Goal: Transaction & Acquisition: Purchase product/service

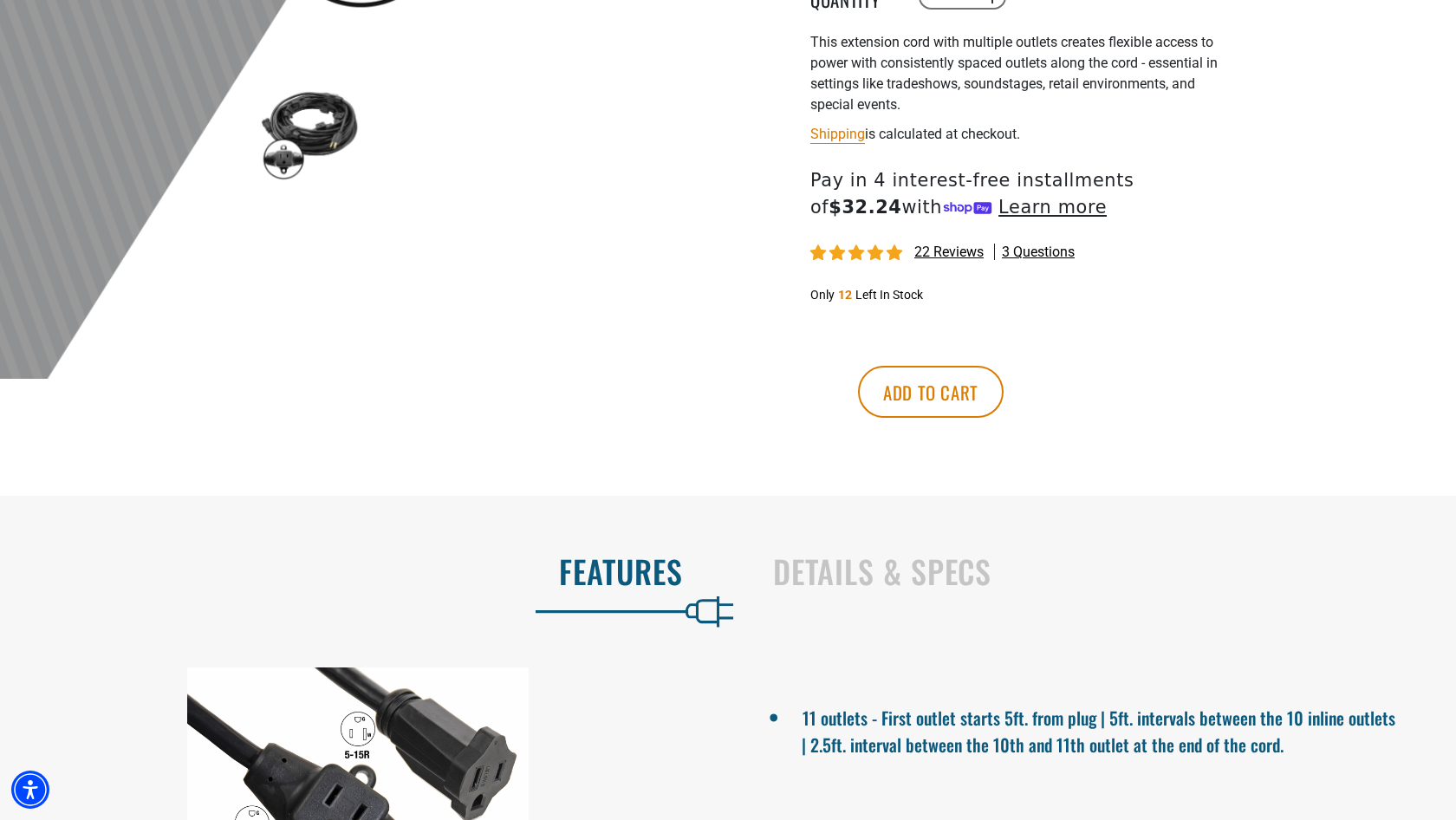
scroll to position [586, 0]
click at [1004, 382] on button "Add to cart" at bounding box center [930, 390] width 145 height 52
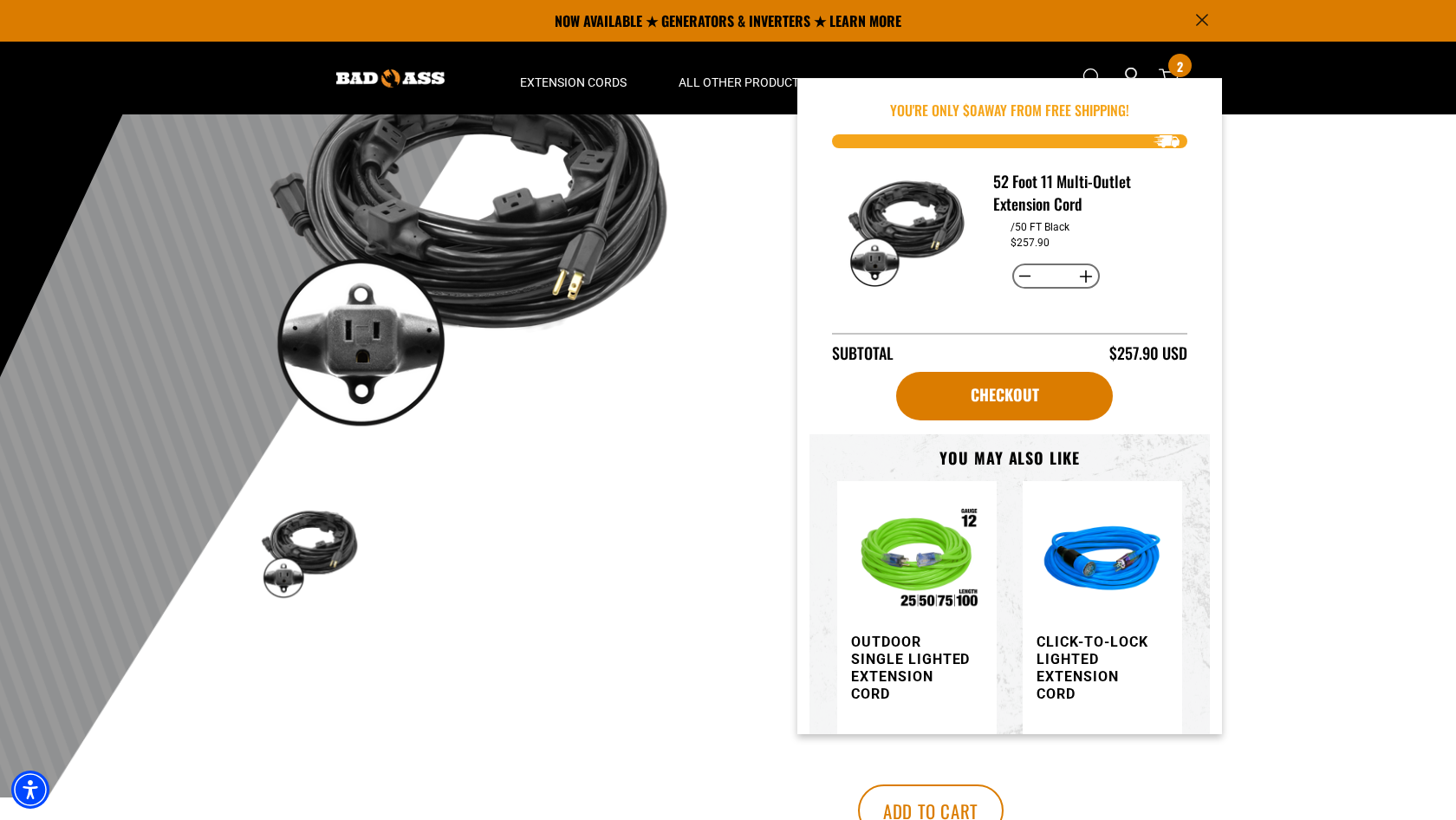
scroll to position [0, 0]
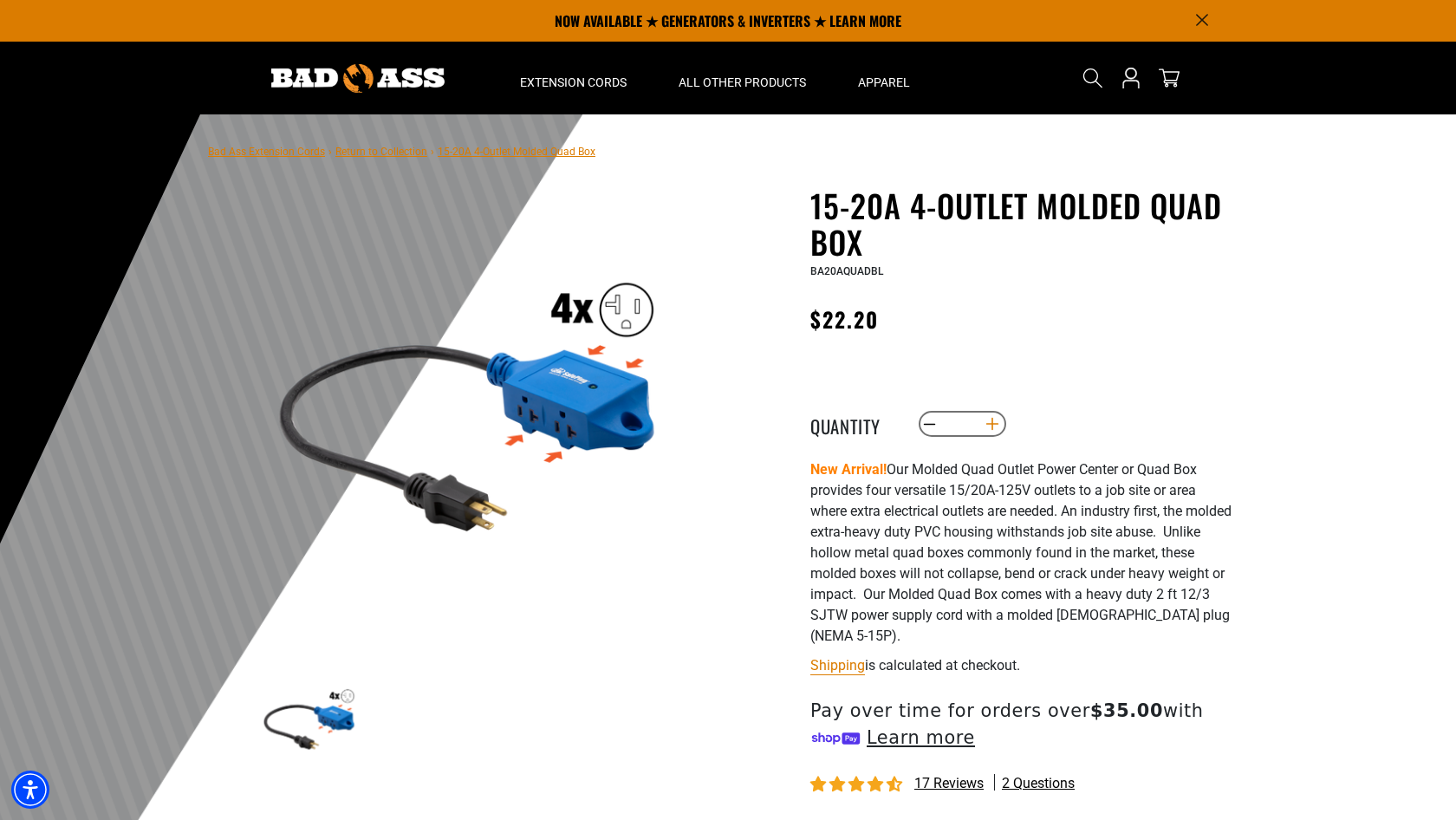
click at [1000, 416] on button "Increase quantity for 15-20A 4-Outlet Molded Quad Box" at bounding box center [993, 424] width 27 height 29
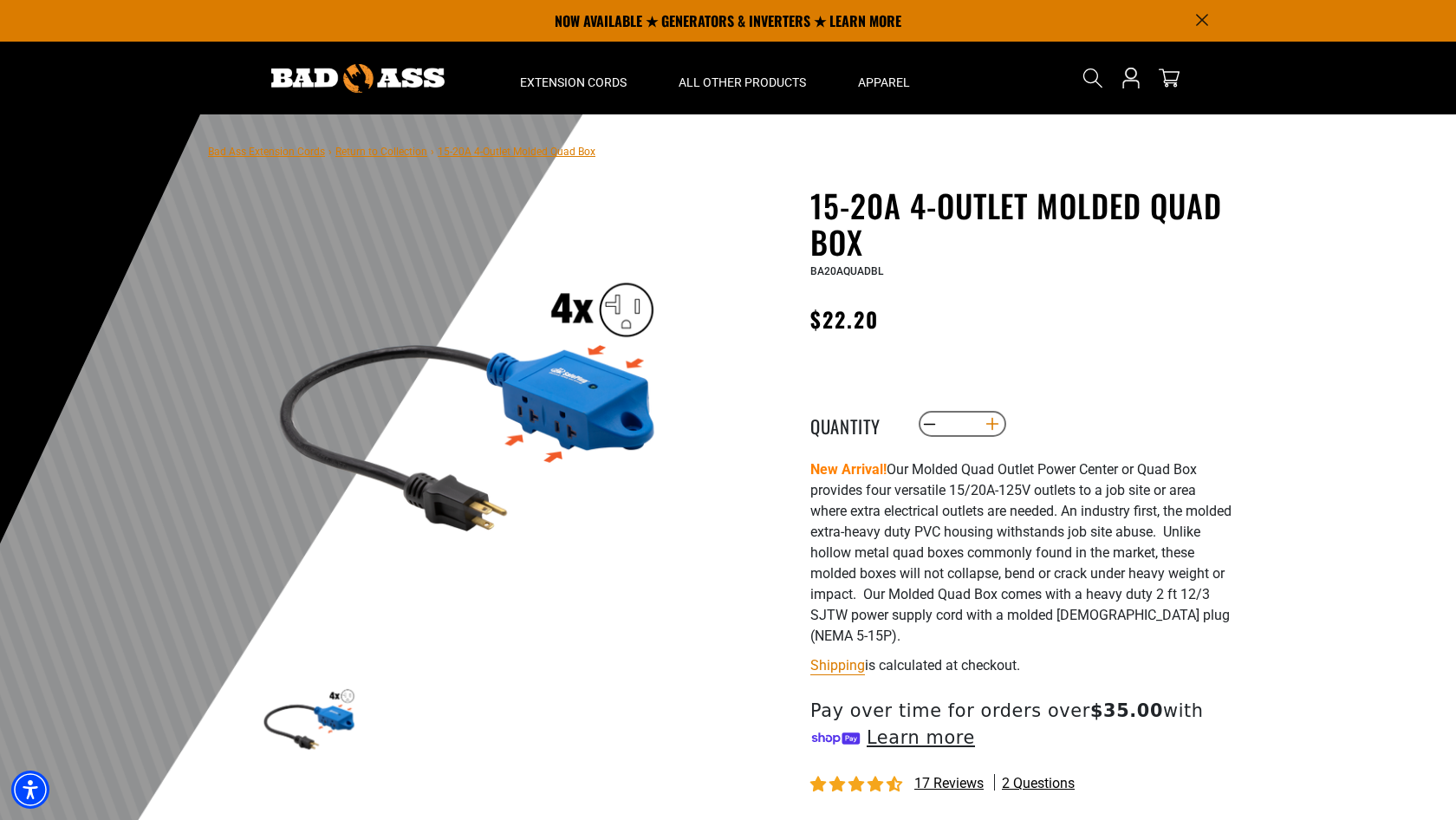
click at [1000, 416] on button "Increase quantity for 15-20A 4-Outlet Molded Quad Box" at bounding box center [993, 424] width 27 height 29
type input "**"
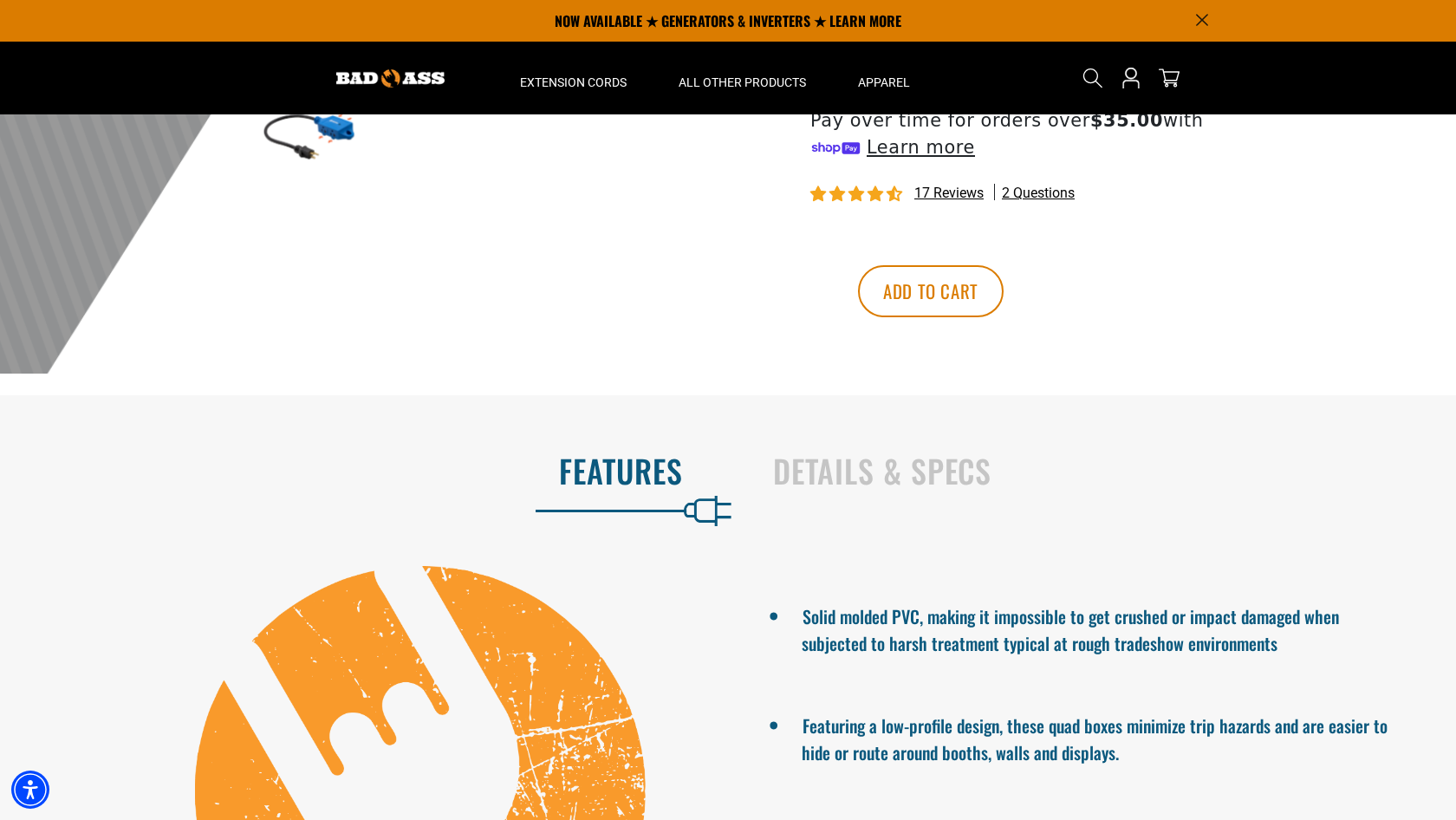
scroll to position [579, 0]
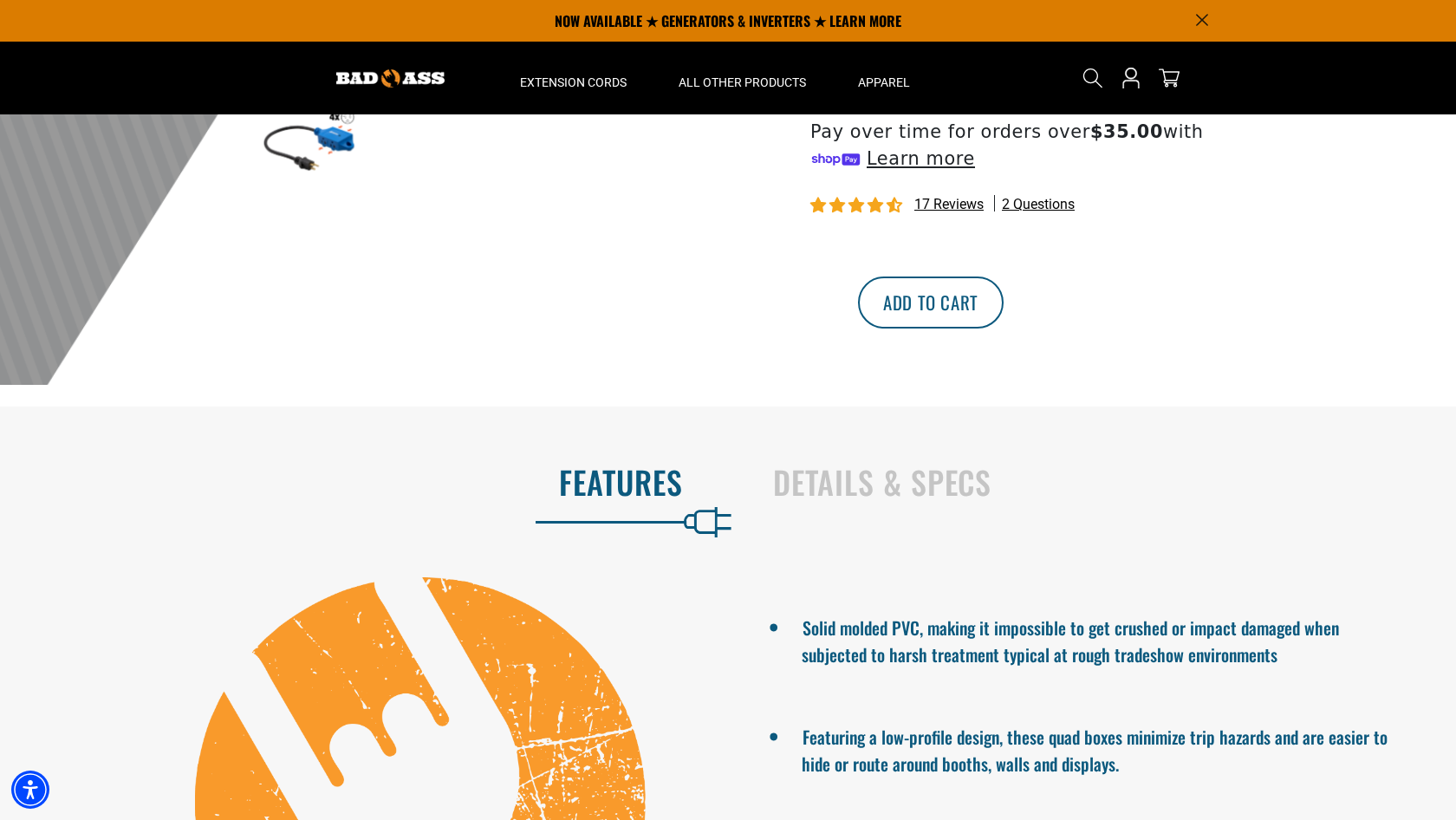
click at [1004, 299] on button "Add to cart" at bounding box center [930, 302] width 145 height 52
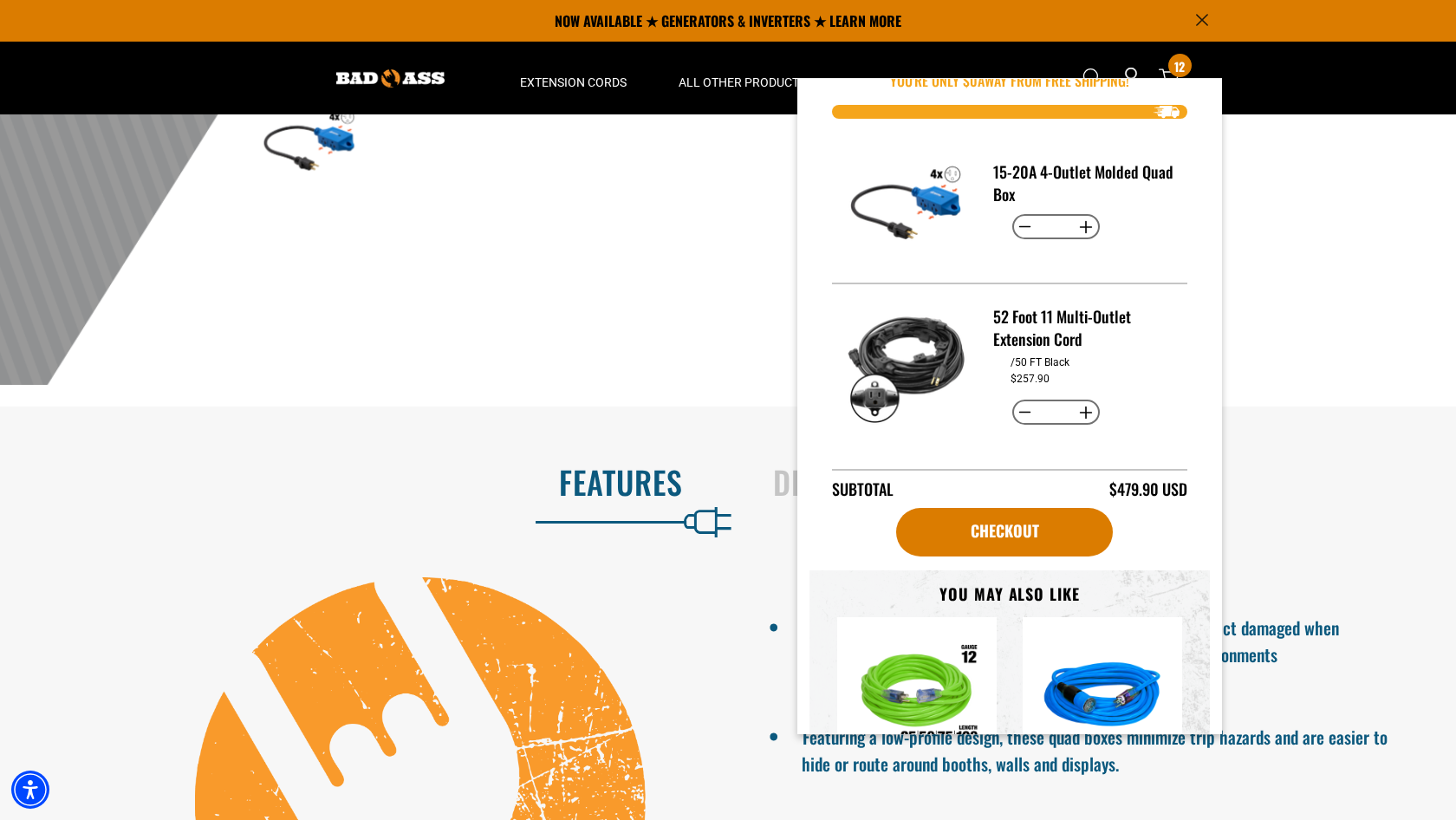
scroll to position [42, 0]
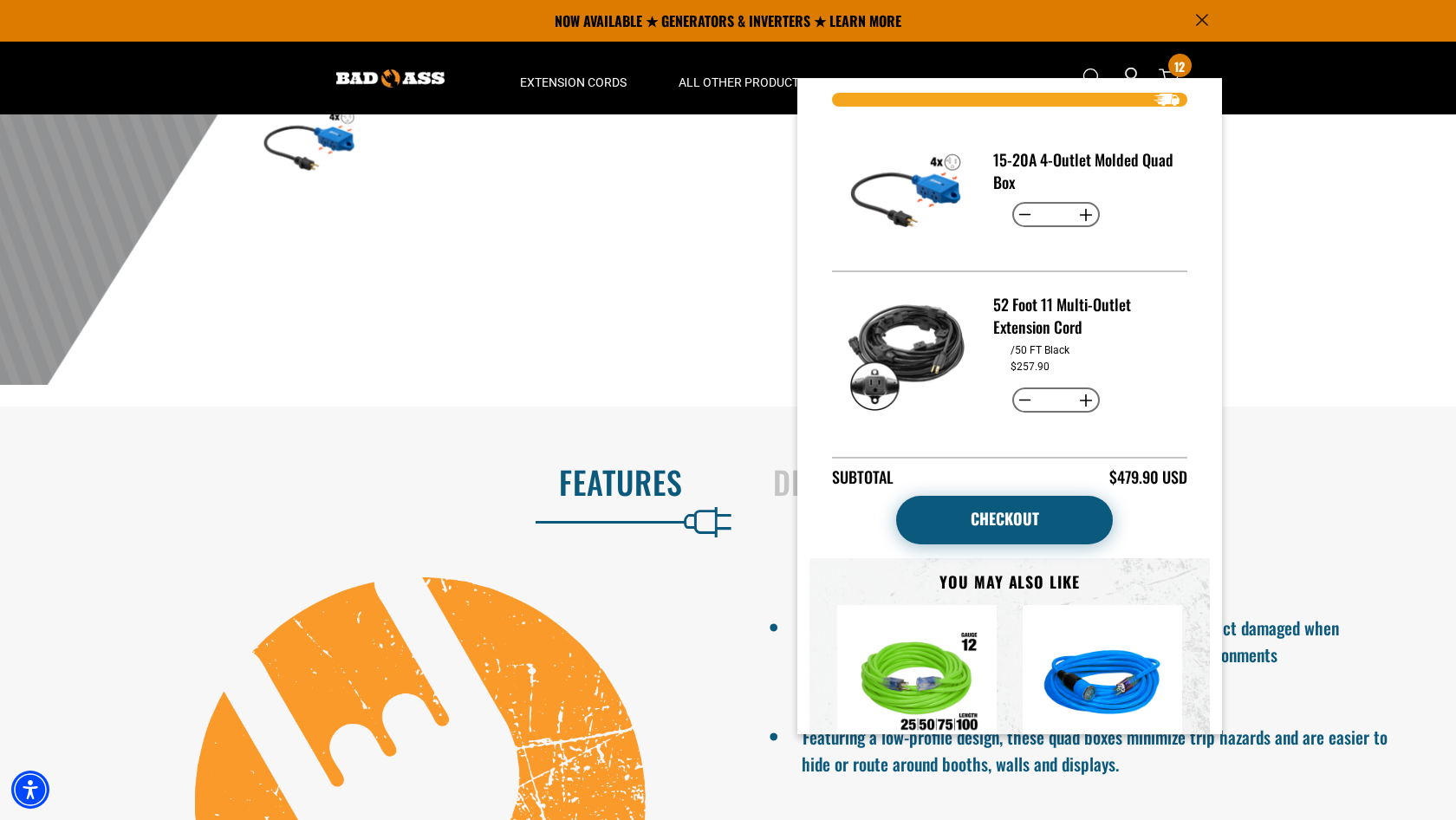
click at [1042, 509] on link "Checkout" at bounding box center [1004, 521] width 216 height 49
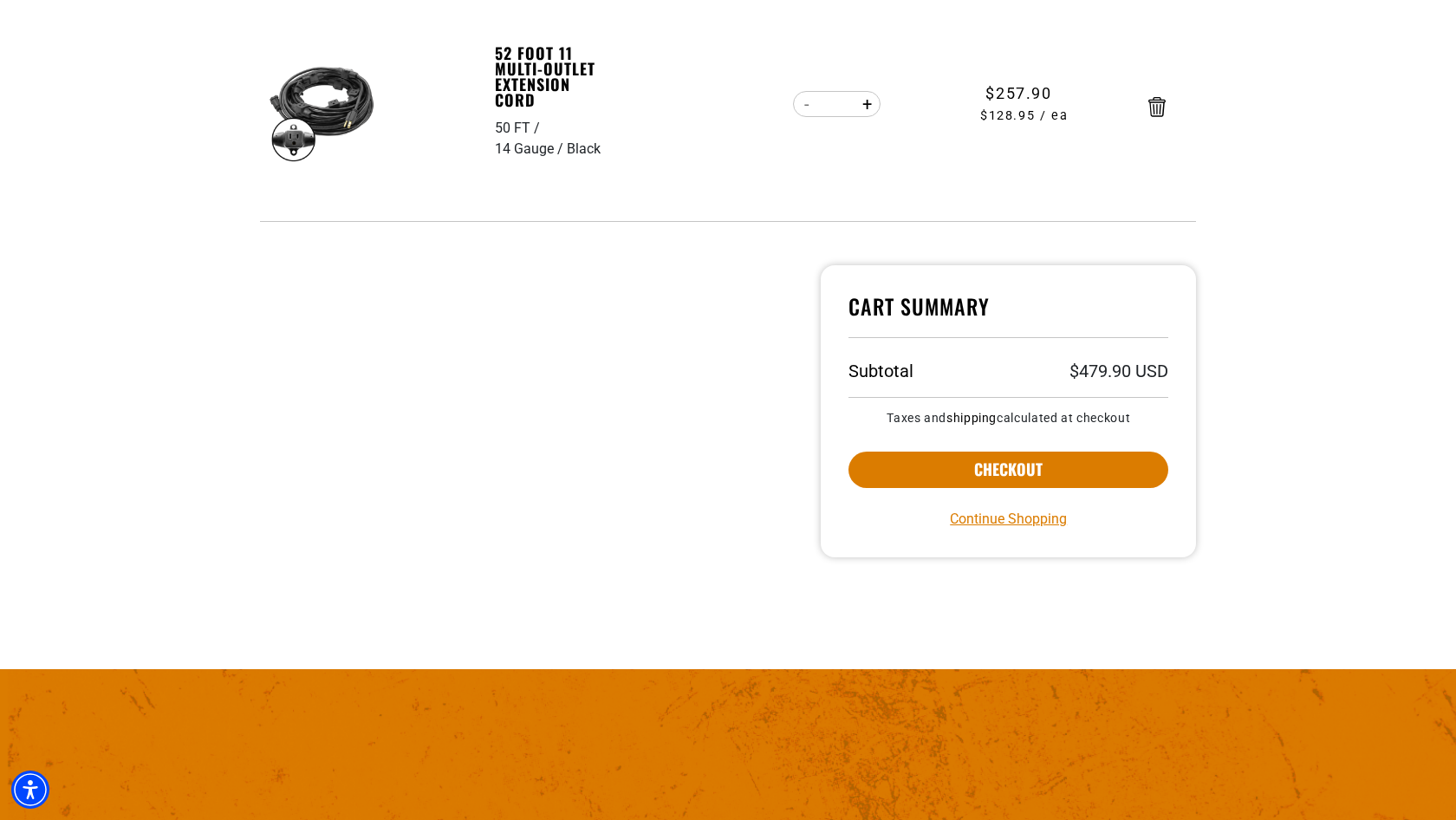
scroll to position [604, 0]
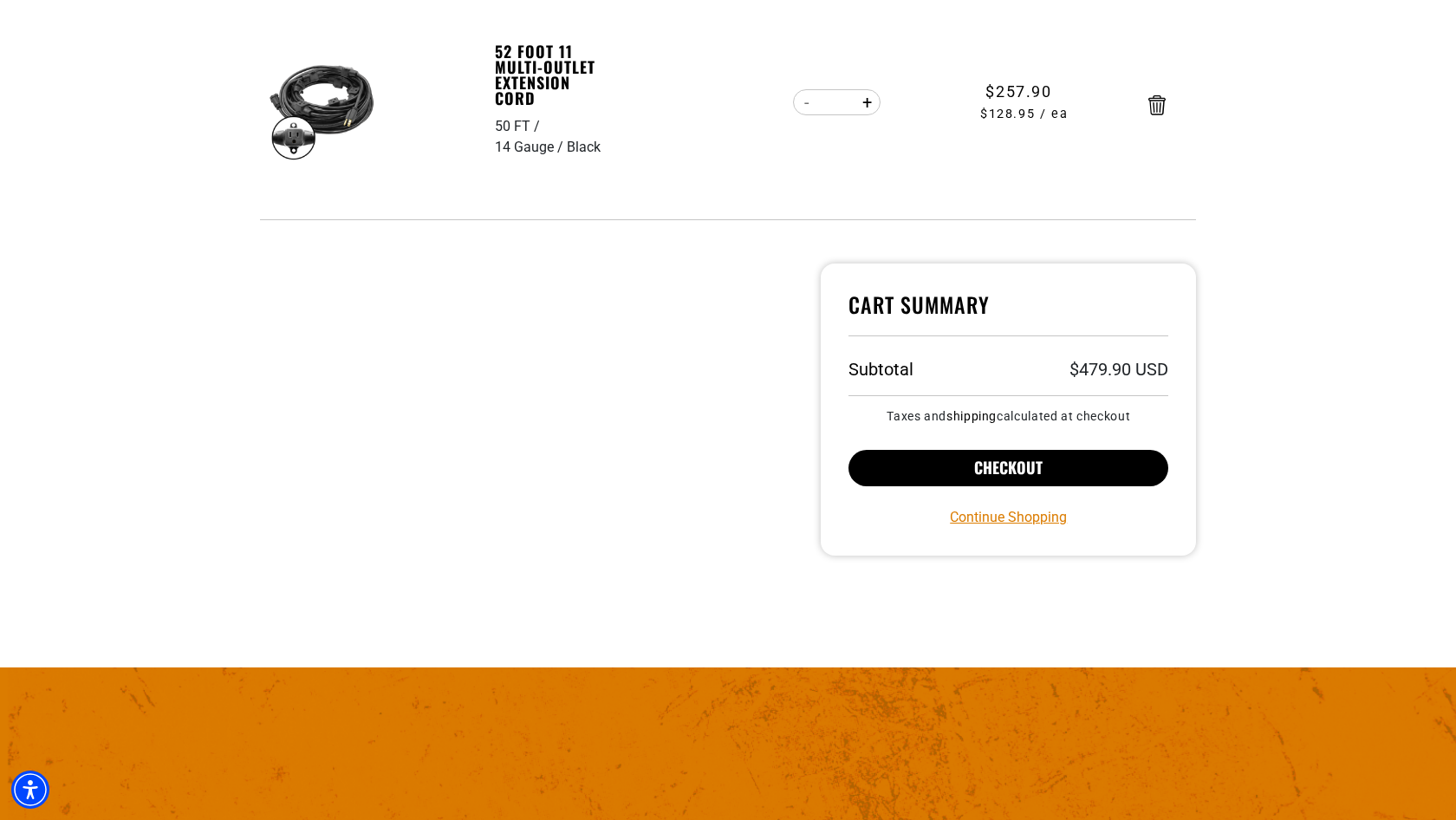
click at [969, 462] on button "Checkout" at bounding box center [1009, 468] width 320 height 36
